Goal: Task Accomplishment & Management: Manage account settings

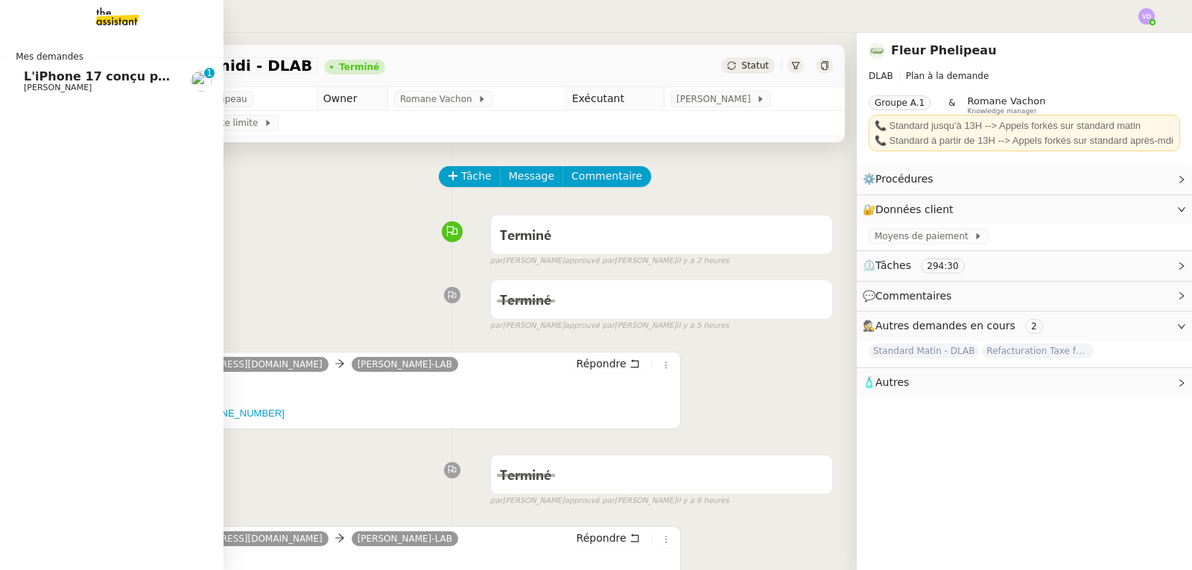
click at [36, 86] on span "[PERSON_NAME]" at bounding box center [58, 88] width 68 height 10
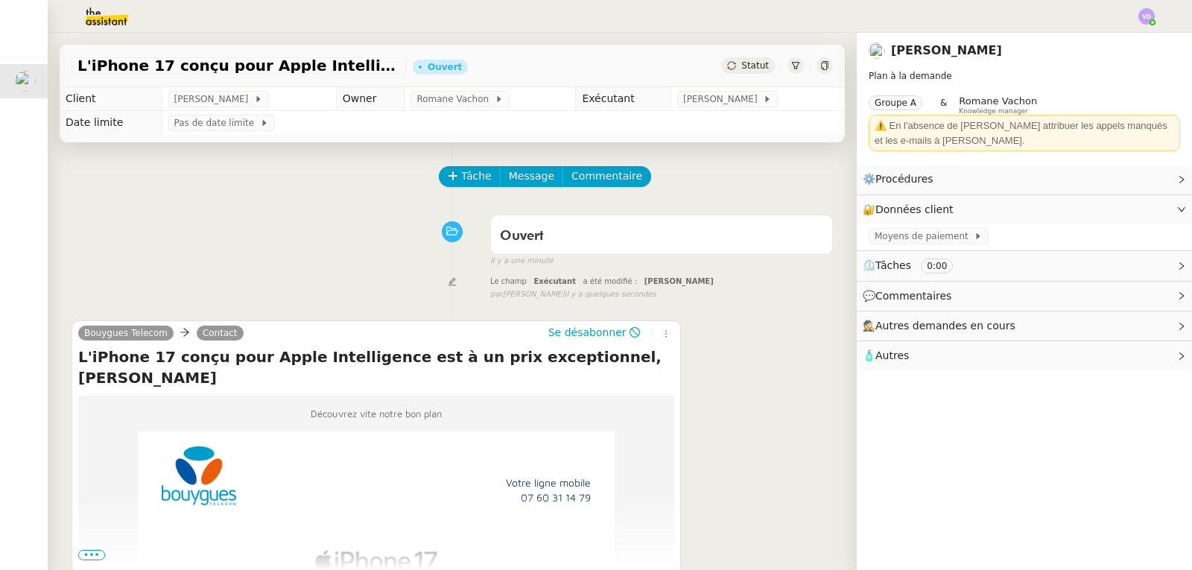
click at [291, 218] on div "Ouvert false il y a une minute" at bounding box center [453, 238] width 762 height 60
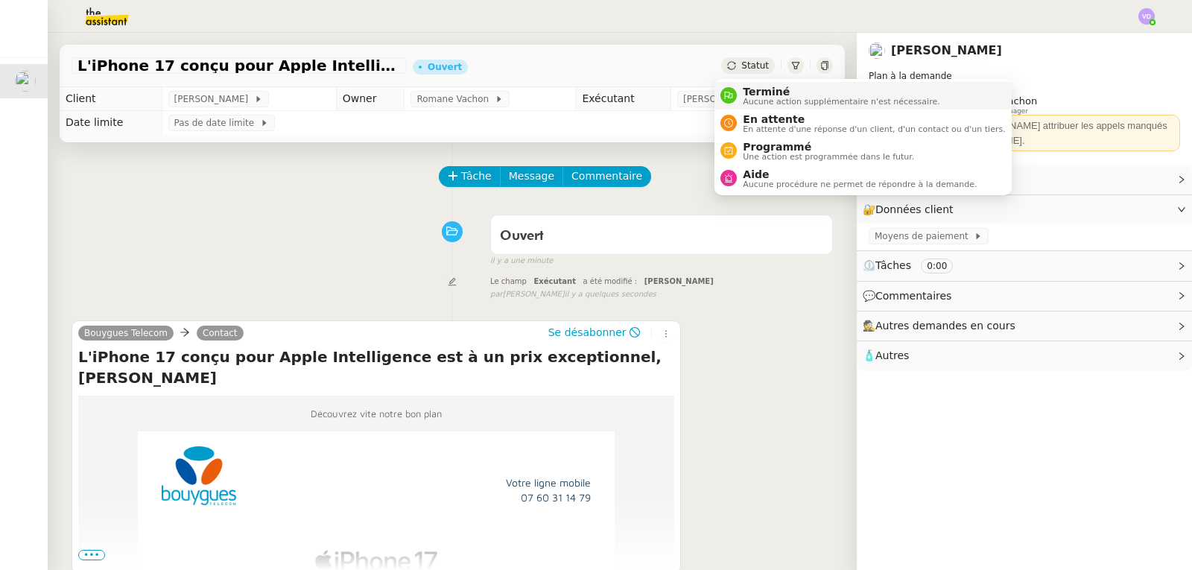
click at [762, 93] on span "Terminé" at bounding box center [841, 92] width 197 height 12
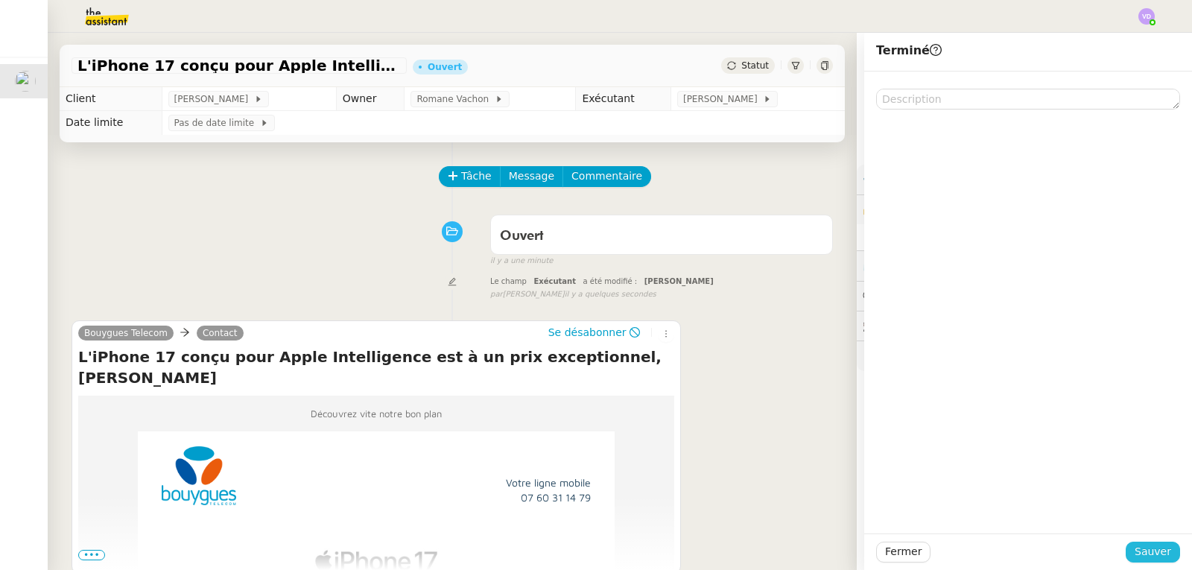
click at [1142, 551] on span "Sauver" at bounding box center [1153, 551] width 37 height 17
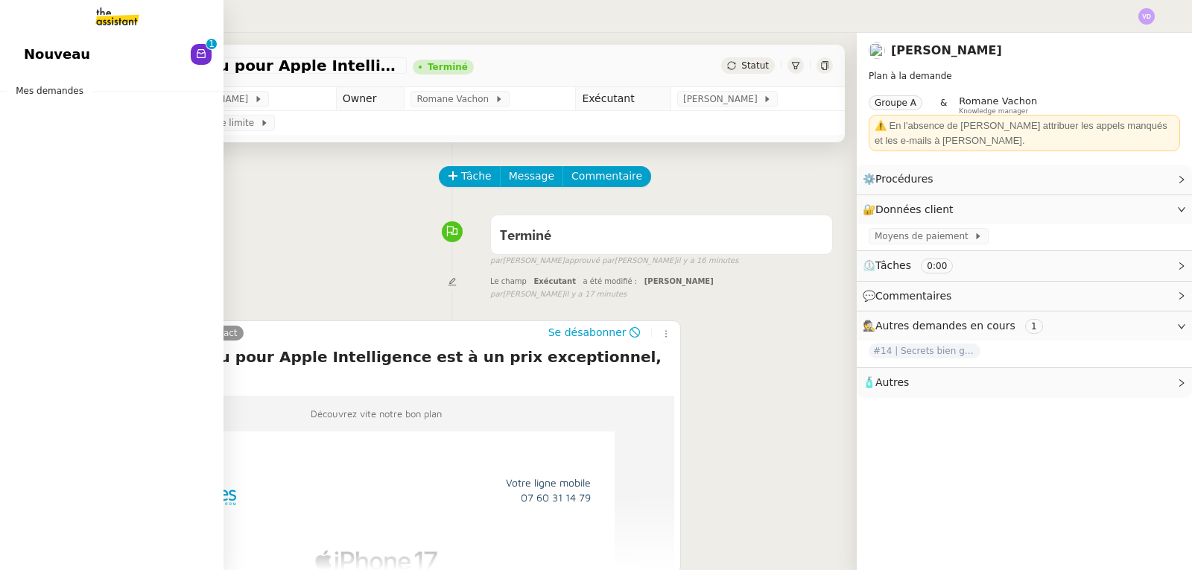
drag, startPoint x: 27, startPoint y: 55, endPoint x: 117, endPoint y: 78, distance: 93.1
click at [27, 55] on span "Nouveau" at bounding box center [57, 54] width 66 height 22
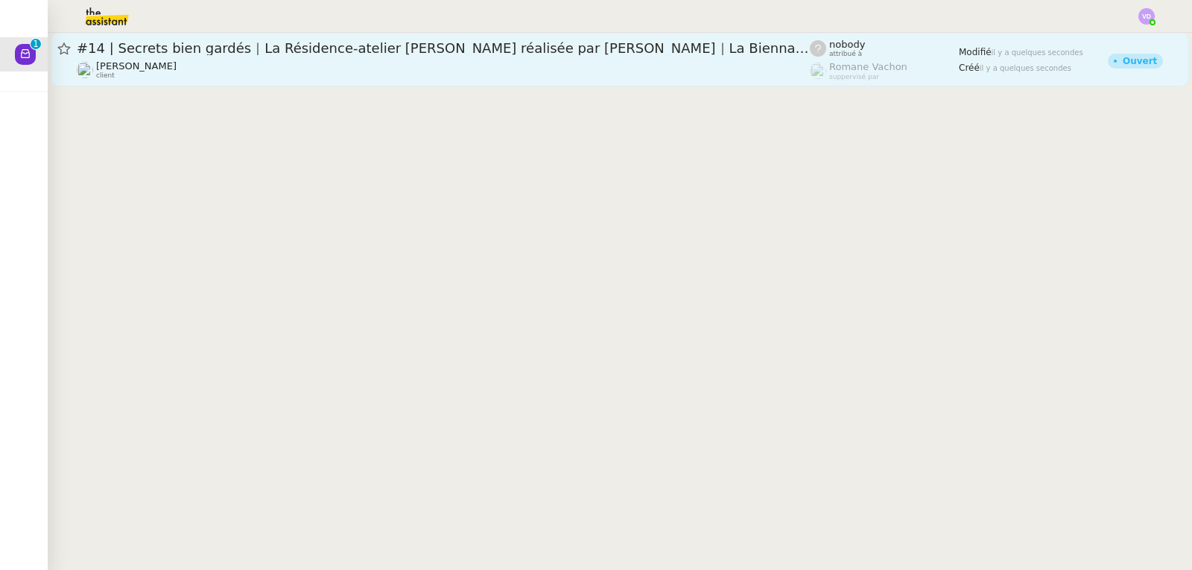
click at [262, 64] on div "[PERSON_NAME] client" at bounding box center [443, 69] width 733 height 19
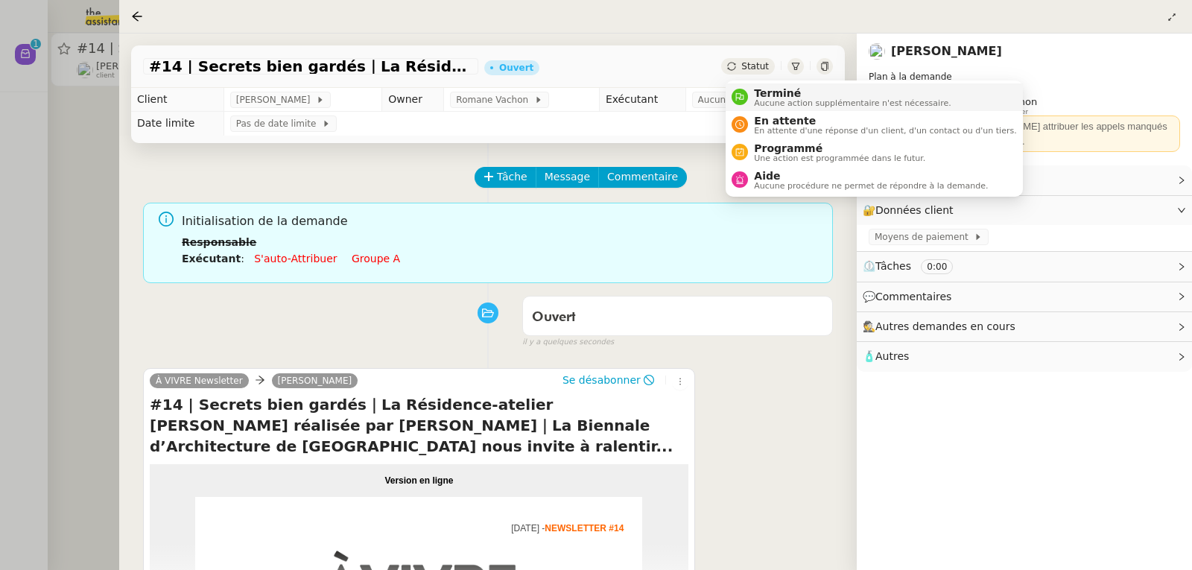
click at [759, 91] on span "Terminé" at bounding box center [852, 93] width 197 height 12
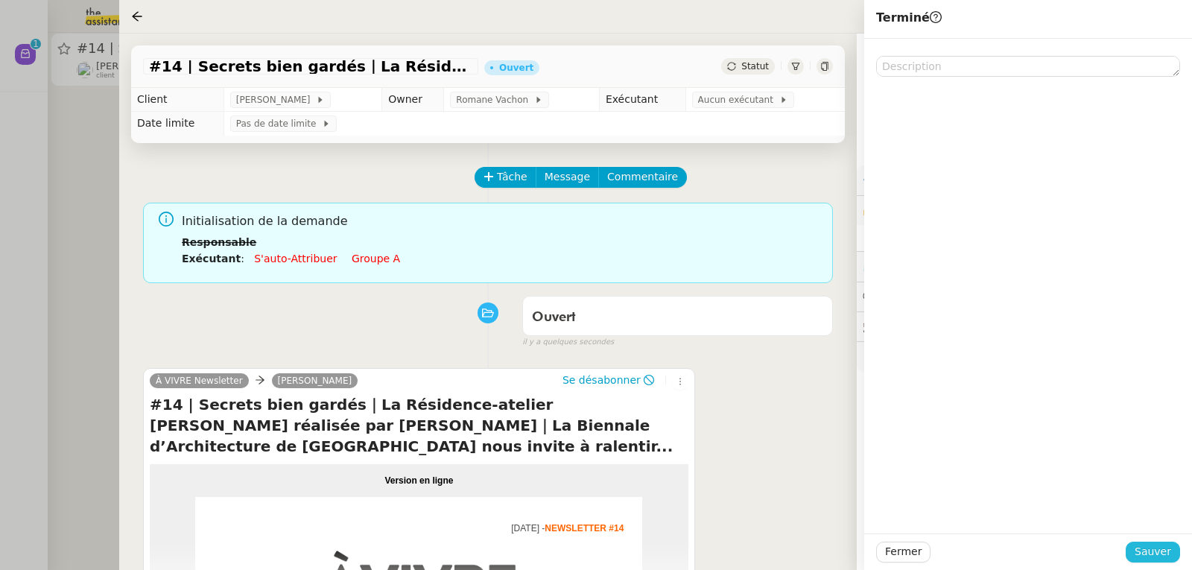
click at [1149, 557] on span "Sauver" at bounding box center [1153, 551] width 37 height 17
